Goal: Navigation & Orientation: Find specific page/section

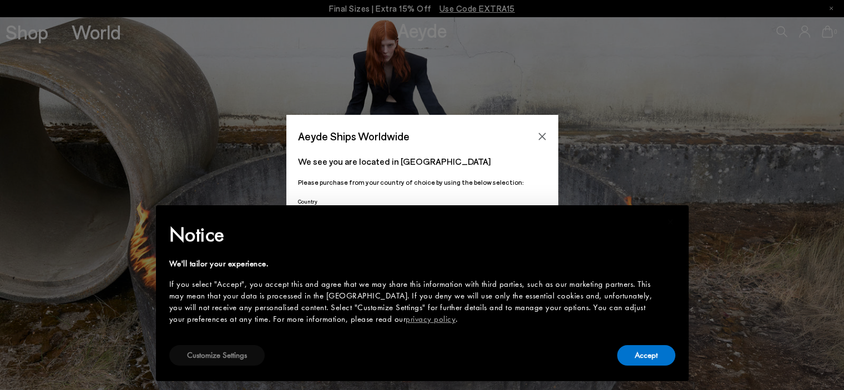
click at [211, 355] on button "Customize Settings" at bounding box center [216, 355] width 95 height 21
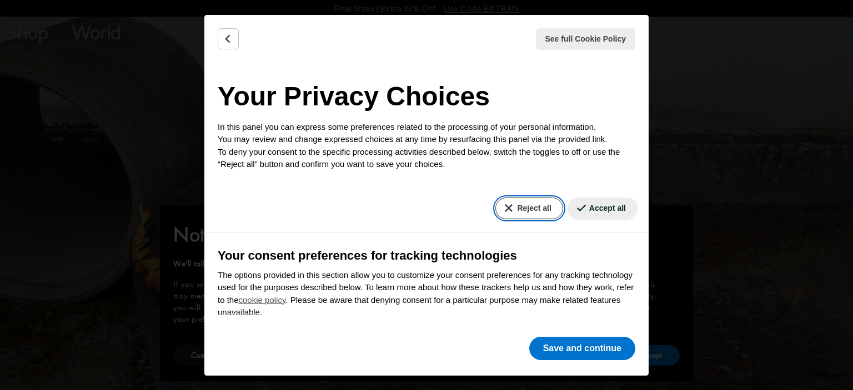
click at [525, 205] on button "Reject all" at bounding box center [528, 209] width 67 height 22
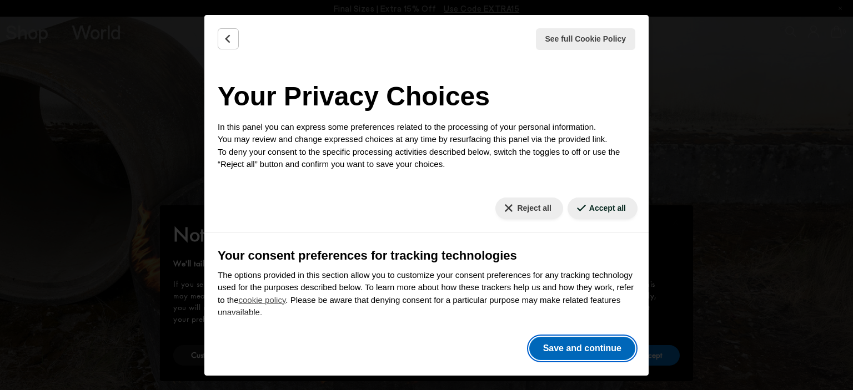
click at [546, 353] on button "Save and continue" at bounding box center [582, 348] width 106 height 23
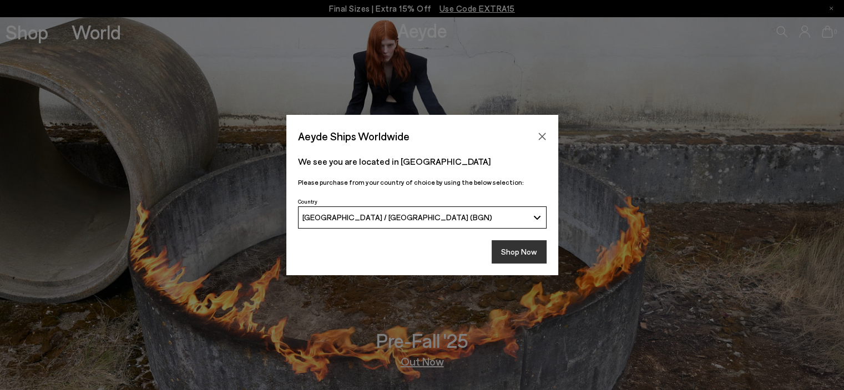
click at [510, 255] on button "Shop Now" at bounding box center [519, 251] width 55 height 23
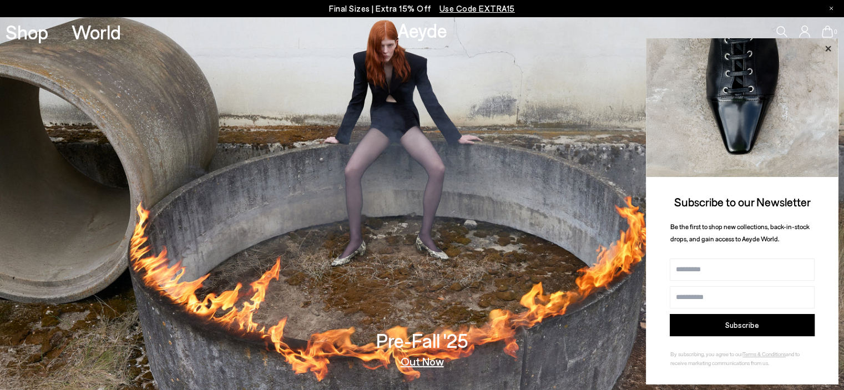
click at [828, 48] on icon at bounding box center [829, 49] width 6 height 6
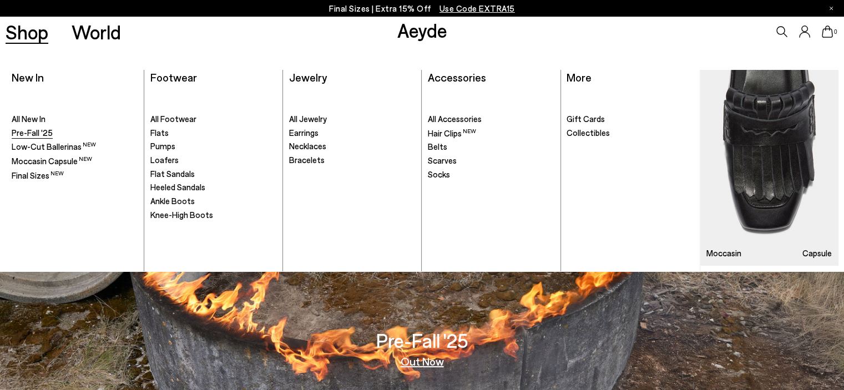
click at [46, 134] on span "Pre-Fall '25" at bounding box center [32, 133] width 41 height 10
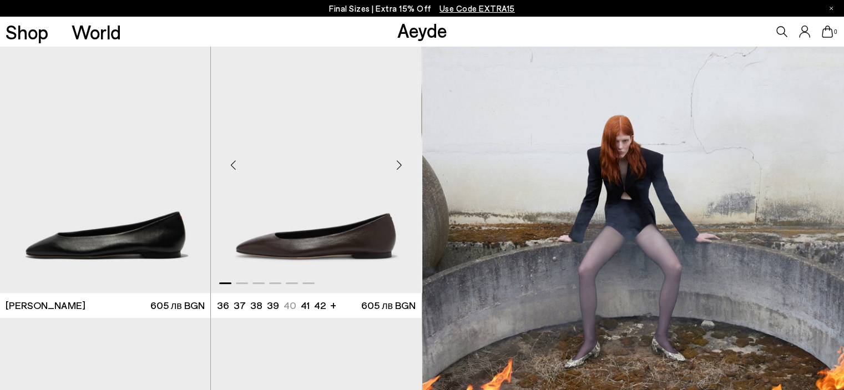
scroll to position [245, 0]
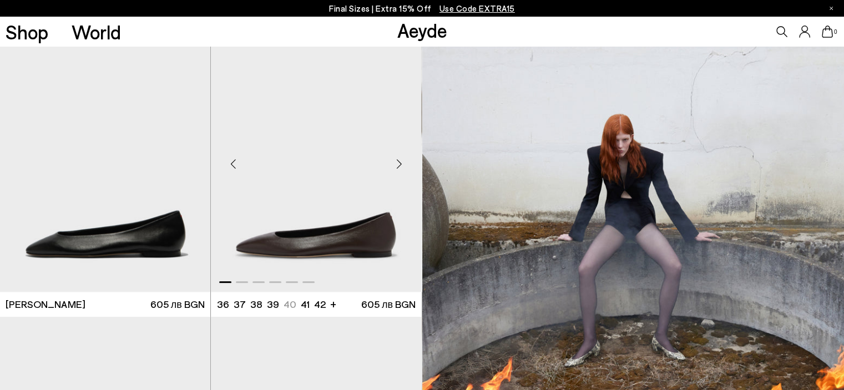
click at [400, 165] on div "Next slide" at bounding box center [399, 163] width 33 height 33
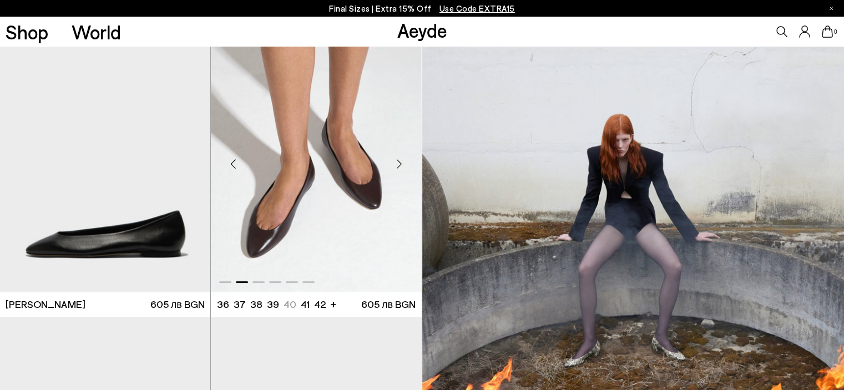
click at [400, 165] on div "Next slide" at bounding box center [399, 163] width 33 height 33
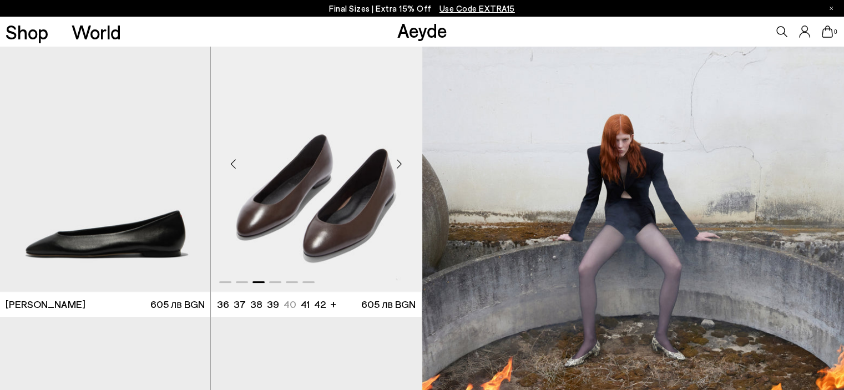
click at [230, 159] on div "Previous slide" at bounding box center [233, 163] width 33 height 33
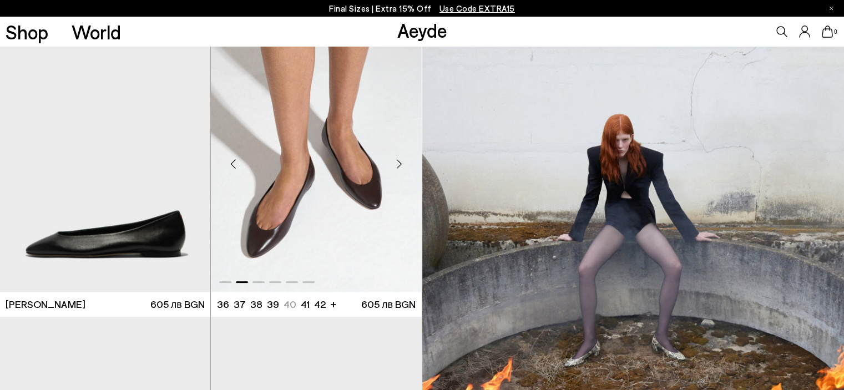
click at [401, 168] on div "Next slide" at bounding box center [399, 163] width 33 height 33
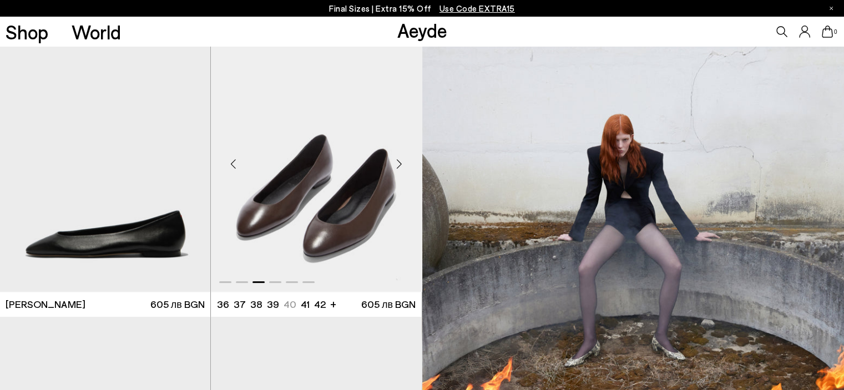
click at [401, 168] on div "Next slide" at bounding box center [399, 163] width 33 height 33
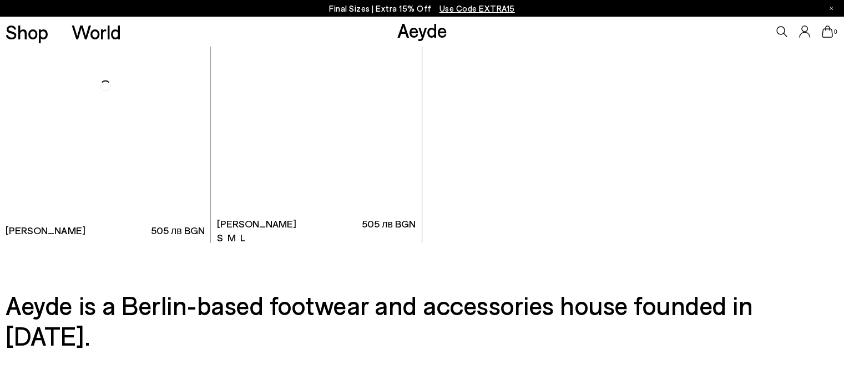
scroll to position [7764, 0]
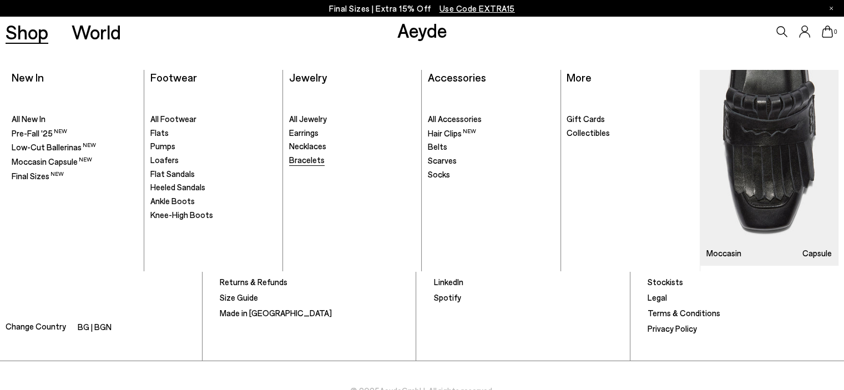
click at [300, 162] on span "Bracelets" at bounding box center [307, 160] width 36 height 10
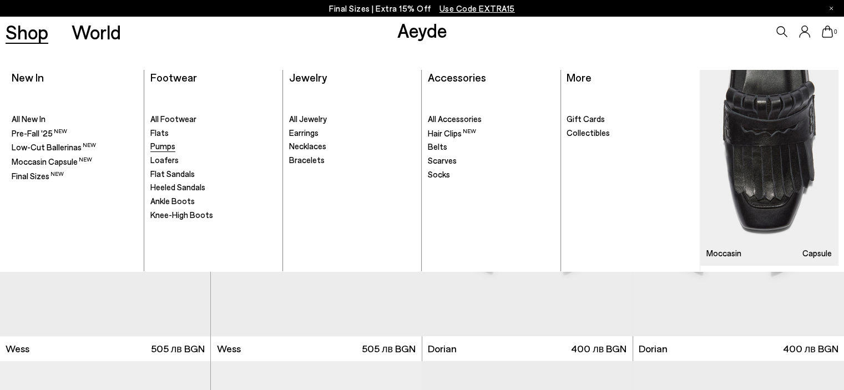
click at [174, 145] on span "Pumps" at bounding box center [162, 146] width 25 height 10
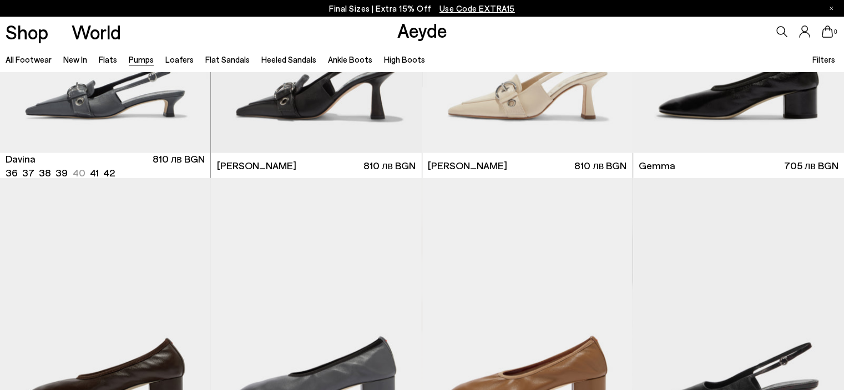
scroll to position [2501, 0]
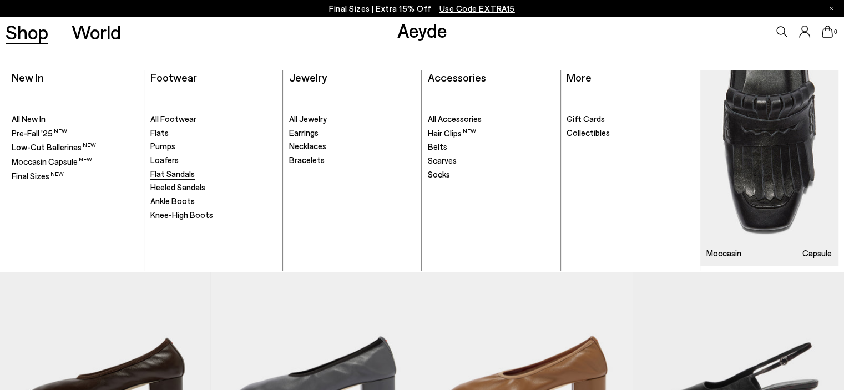
click at [172, 169] on span "Flat Sandals" at bounding box center [172, 174] width 44 height 10
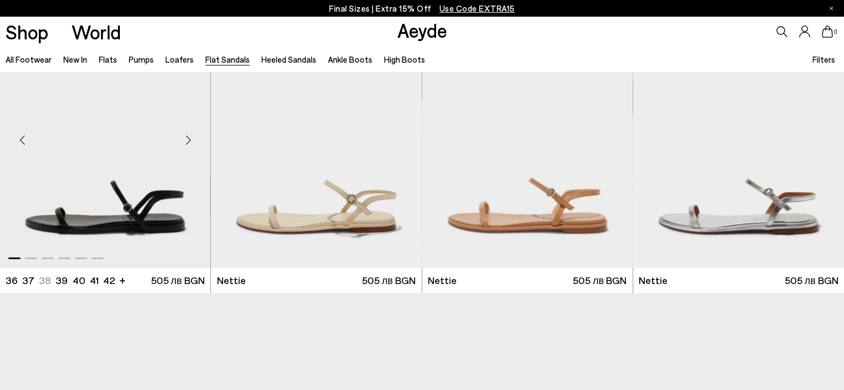
scroll to position [69, 0]
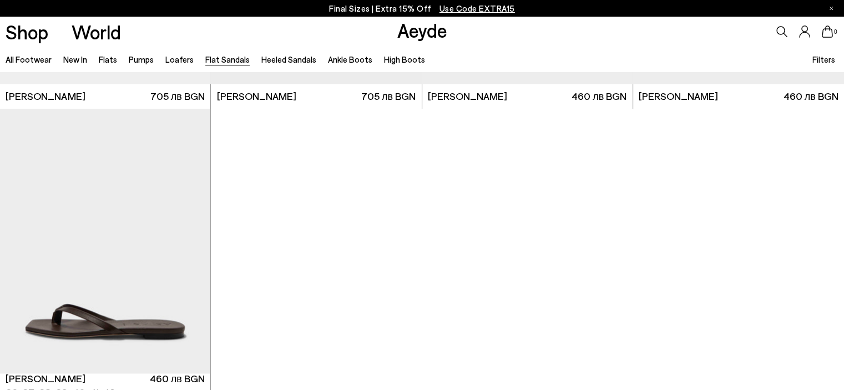
scroll to position [1701, 0]
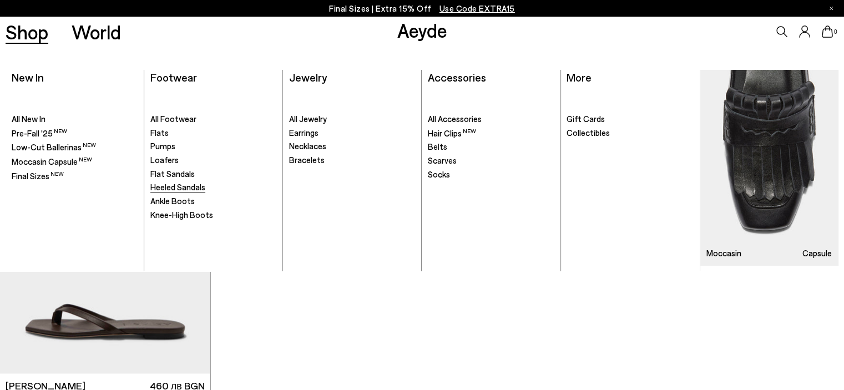
click at [189, 189] on span "Heeled Sandals" at bounding box center [177, 187] width 55 height 10
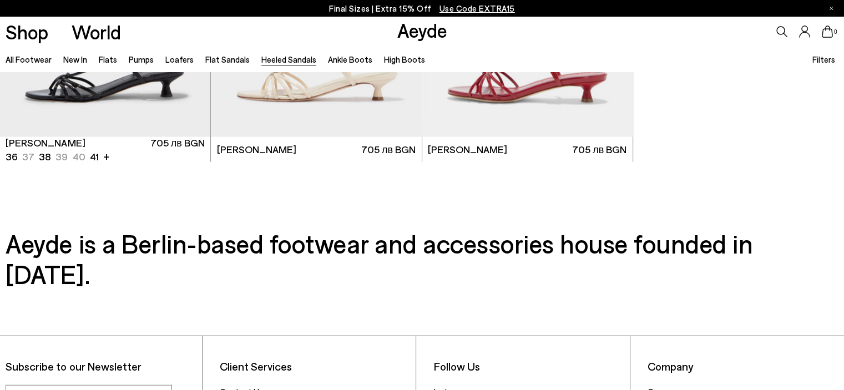
scroll to position [2947, 0]
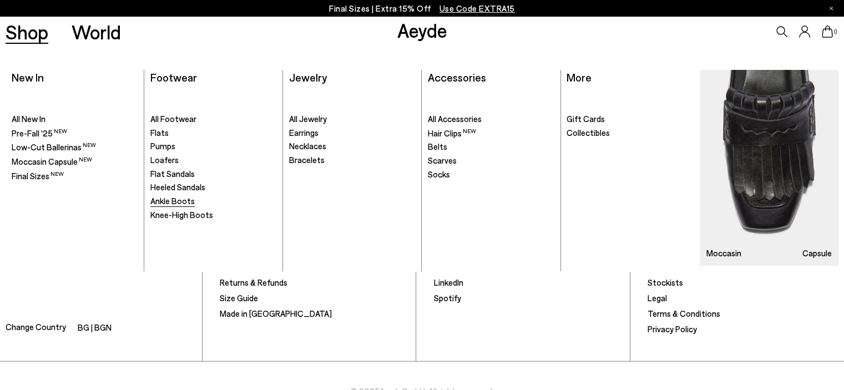
click at [186, 204] on span "Ankle Boots" at bounding box center [172, 201] width 44 height 10
